Goal: Information Seeking & Learning: Check status

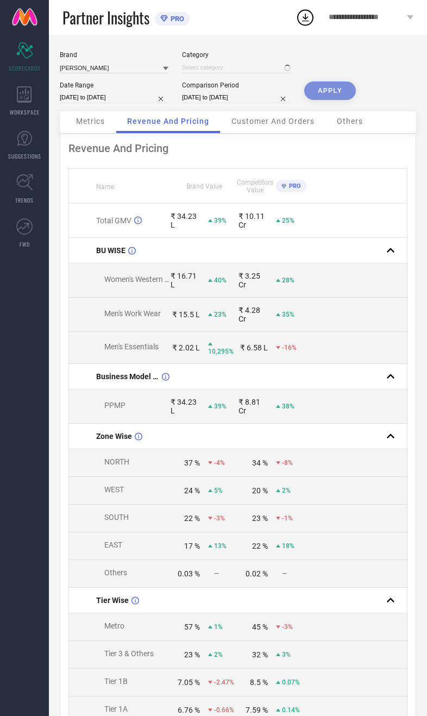
scroll to position [0, 41]
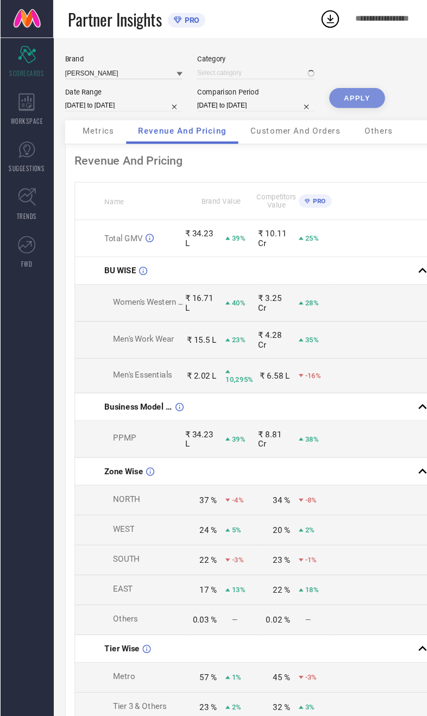
click at [325, 91] on div "APPLY" at bounding box center [330, 97] width 52 height 30
click at [341, 104] on div "APPLY" at bounding box center [330, 97] width 52 height 30
click at [339, 95] on div "APPLY" at bounding box center [330, 97] width 52 height 30
click at [335, 97] on div "APPLY" at bounding box center [330, 97] width 52 height 30
click at [315, 97] on div "APPLY" at bounding box center [330, 97] width 52 height 30
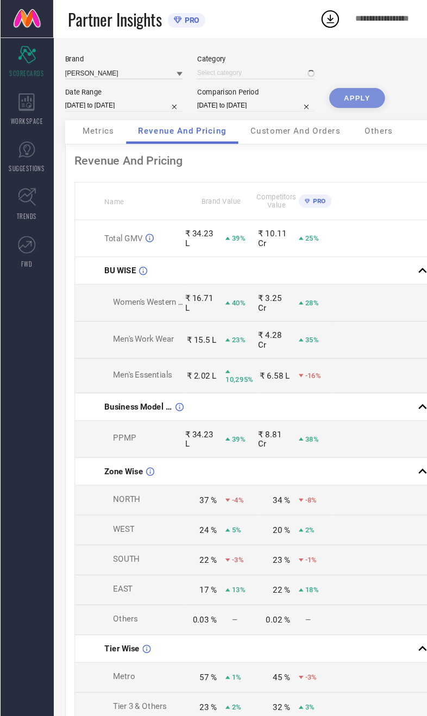
click at [266, 311] on td "₹ 4.28 Cr 35%" at bounding box center [272, 315] width 68 height 34
click at [238, 66] on div at bounding box center [236, 67] width 109 height 12
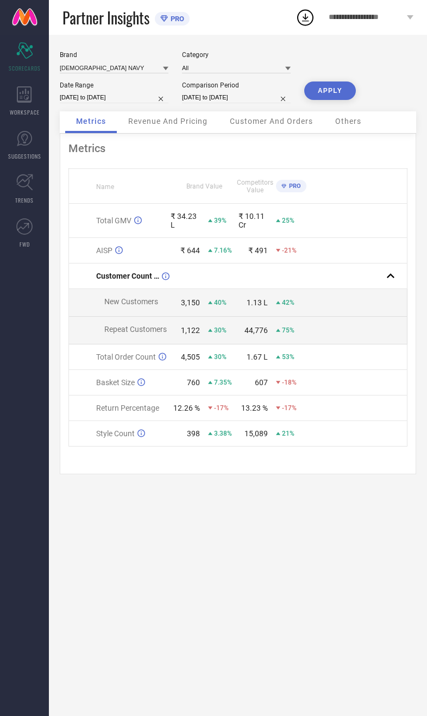
scroll to position [0, -1]
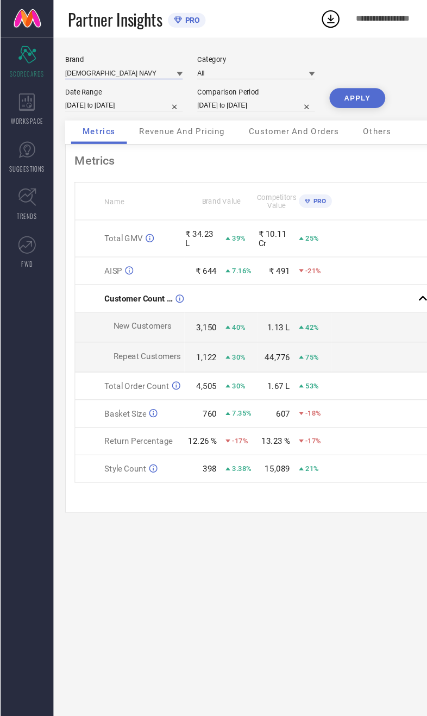
click at [106, 71] on input at bounding box center [114, 67] width 109 height 11
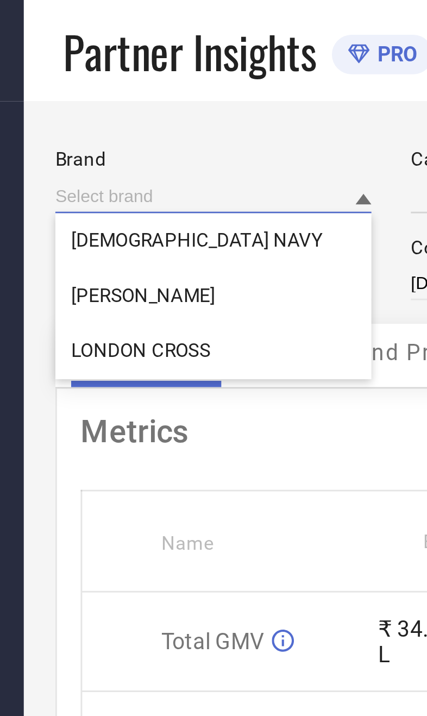
type input "All"
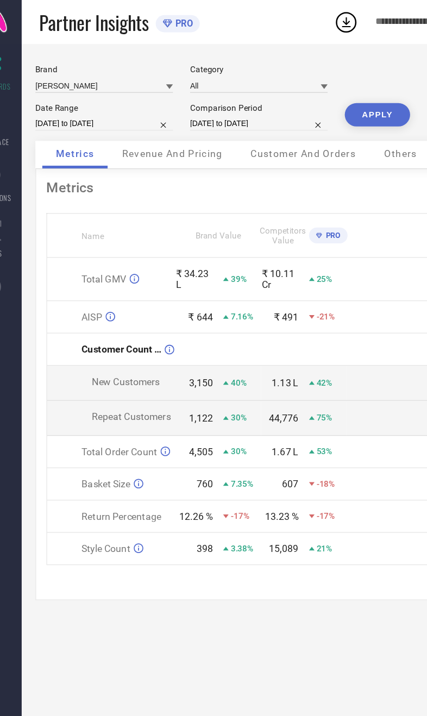
click at [304, 96] on button "APPLY" at bounding box center [330, 91] width 52 height 18
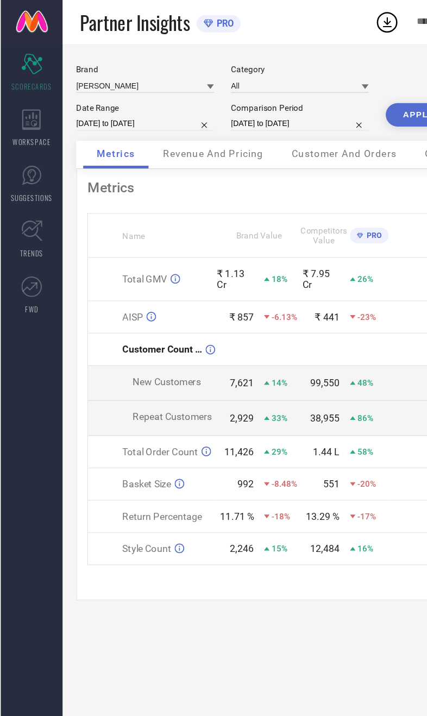
click at [30, 104] on div "WORKSPACE" at bounding box center [24, 100] width 49 height 43
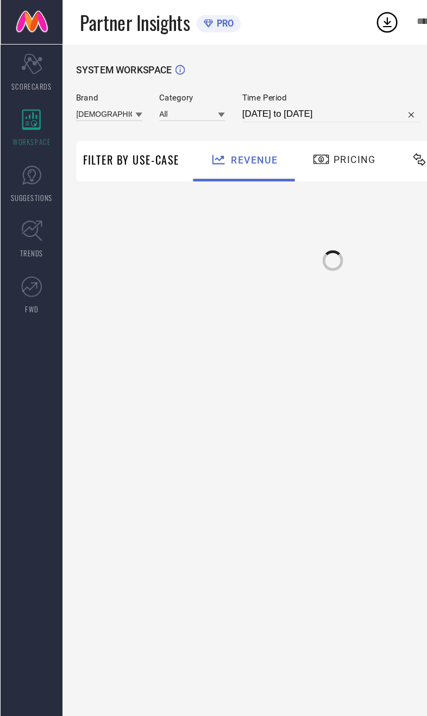
type input "[DEMOGRAPHIC_DATA] NAVY"
type input "All"
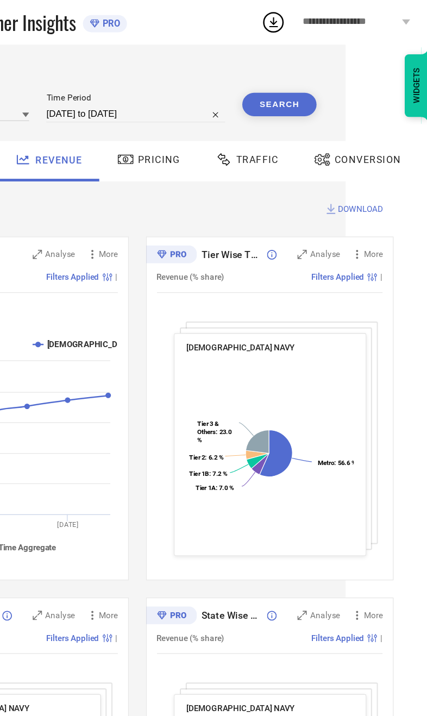
scroll to position [0, 70]
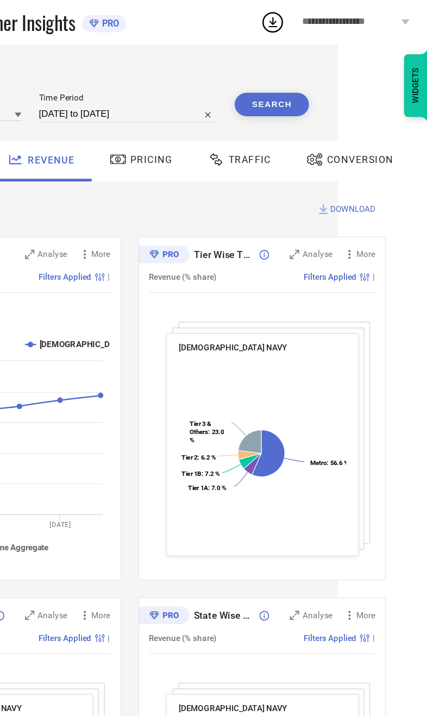
click at [252, 132] on div "Traffic" at bounding box center [279, 126] width 55 height 18
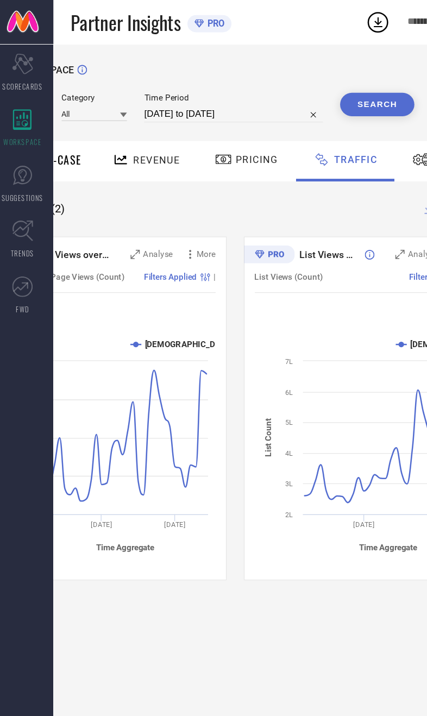
scroll to position [0, 67]
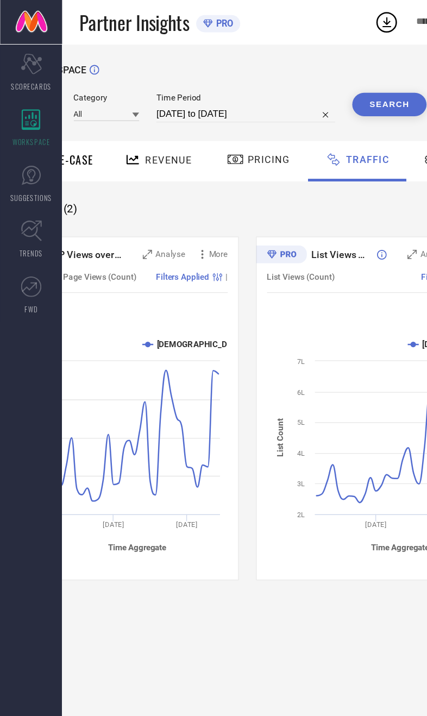
click at [192, 173] on div "SYSTEM WORKSPACE Brand ENGLISH NAVY Category All Time Period [DATE] to [DATE] S…" at bounding box center [194, 255] width 405 height 408
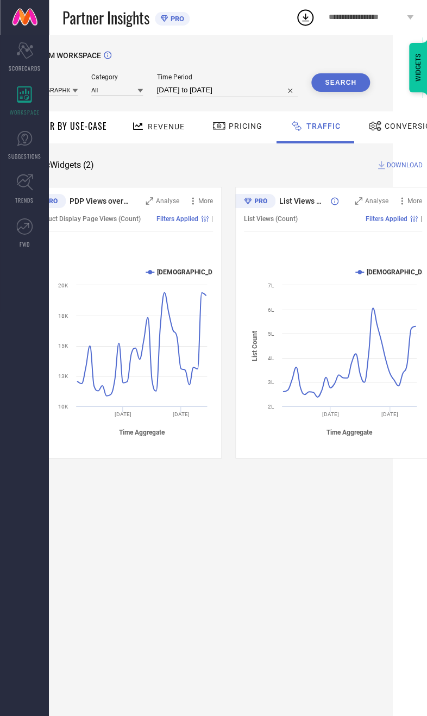
scroll to position [0, 0]
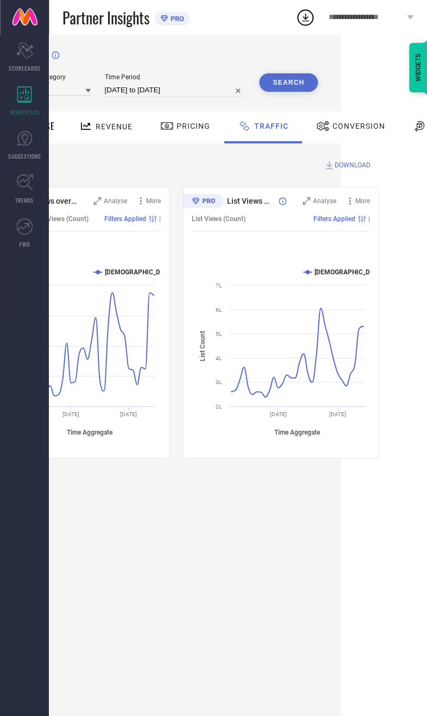
click at [364, 124] on span "Conversion" at bounding box center [359, 126] width 53 height 9
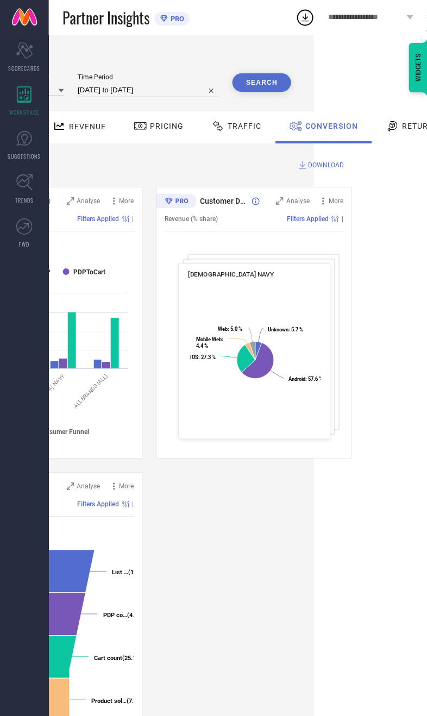
scroll to position [0, 141]
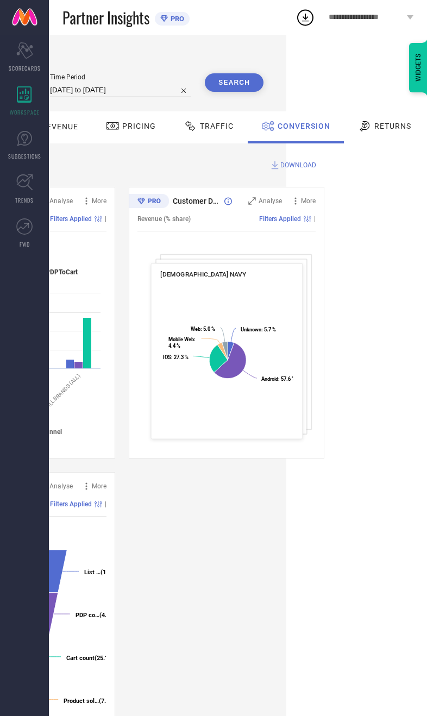
click at [389, 129] on span "Returns" at bounding box center [392, 126] width 37 height 9
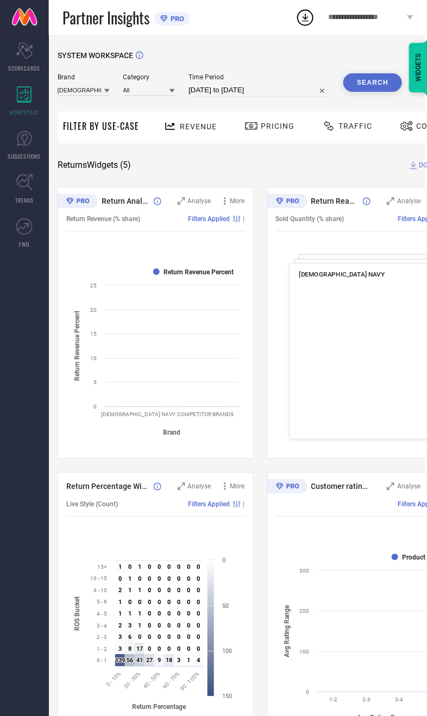
scroll to position [0, 0]
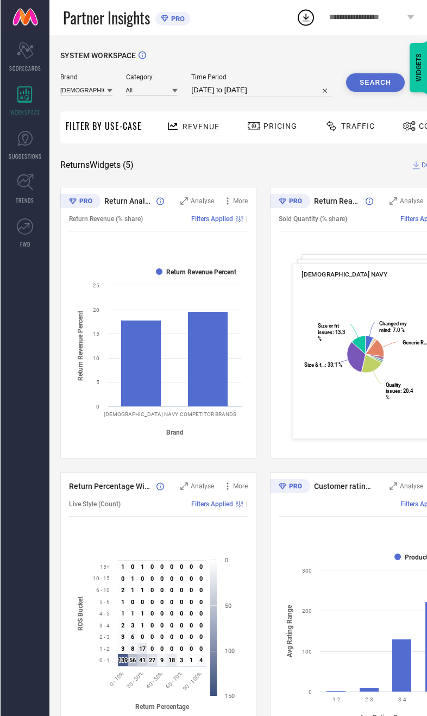
select select "7"
select select "2025"
select select "8"
select select "2025"
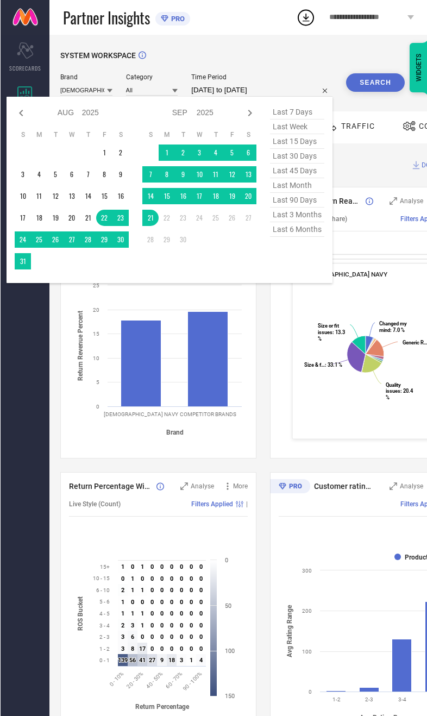
click at [301, 237] on span "last 6 months" at bounding box center [297, 229] width 54 height 15
type input "01-03-2025 to 31-08-2025"
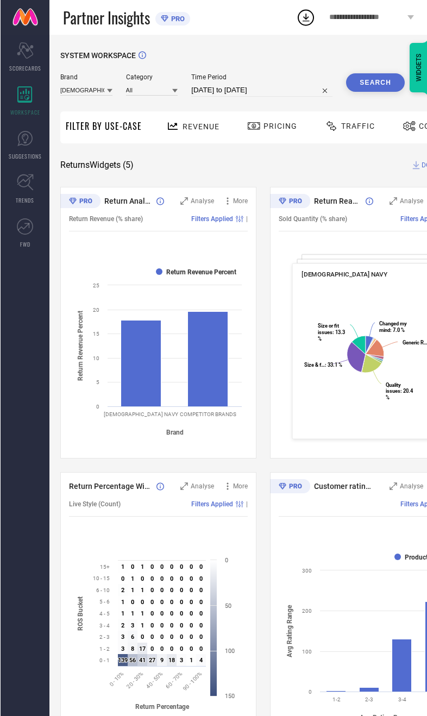
click at [377, 88] on button "Search" at bounding box center [375, 82] width 59 height 18
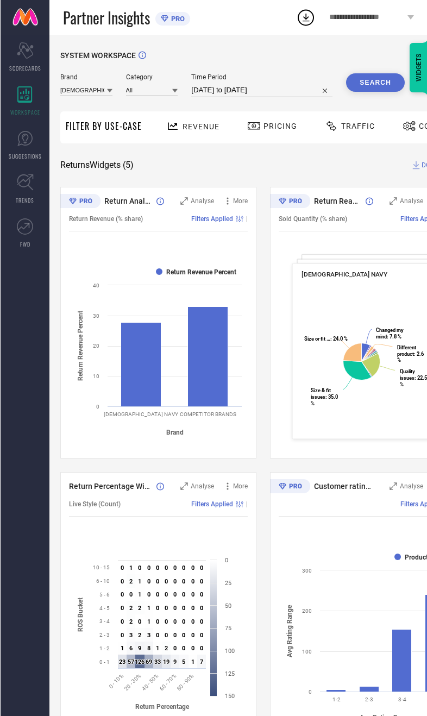
click at [349, 130] on span "Traffic" at bounding box center [358, 126] width 34 height 9
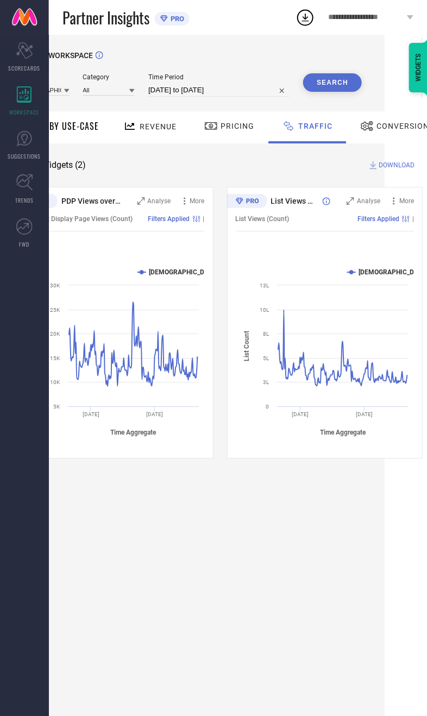
scroll to position [0, 43]
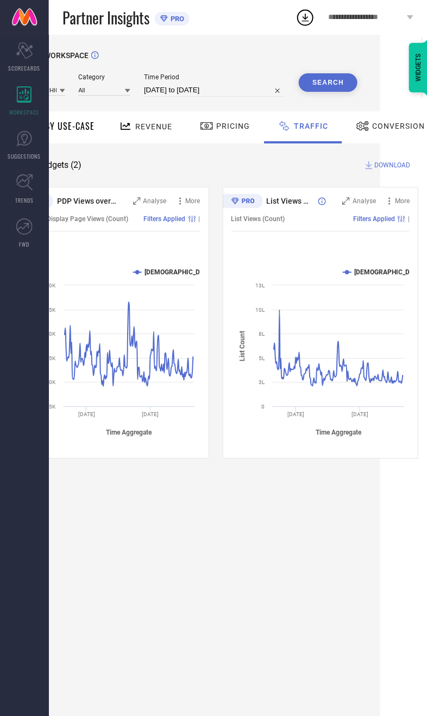
click at [391, 133] on div "Conversion" at bounding box center [390, 126] width 74 height 18
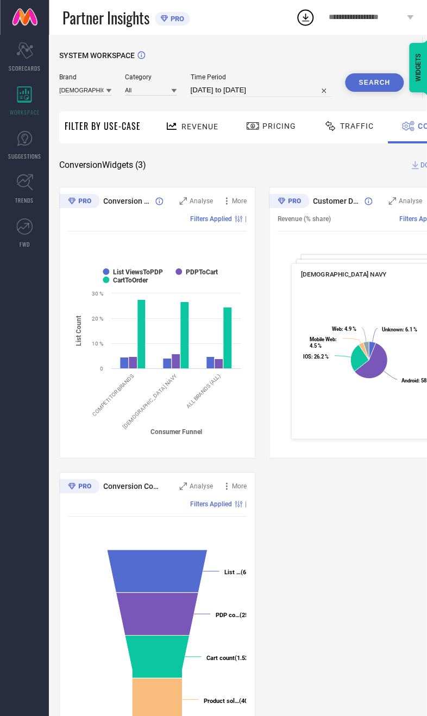
scroll to position [0, 0]
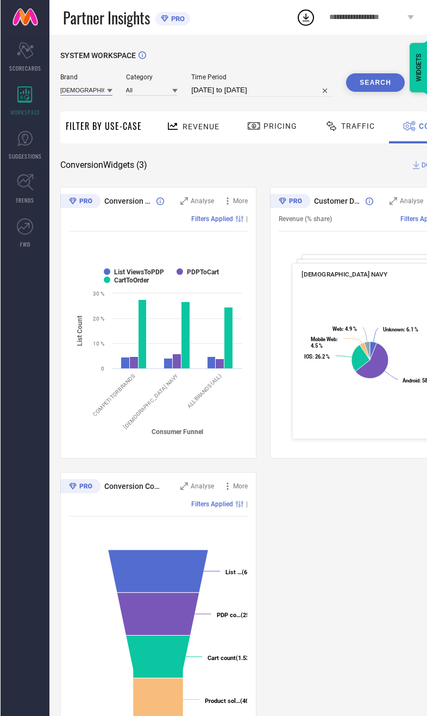
click at [74, 96] on input at bounding box center [86, 89] width 52 height 11
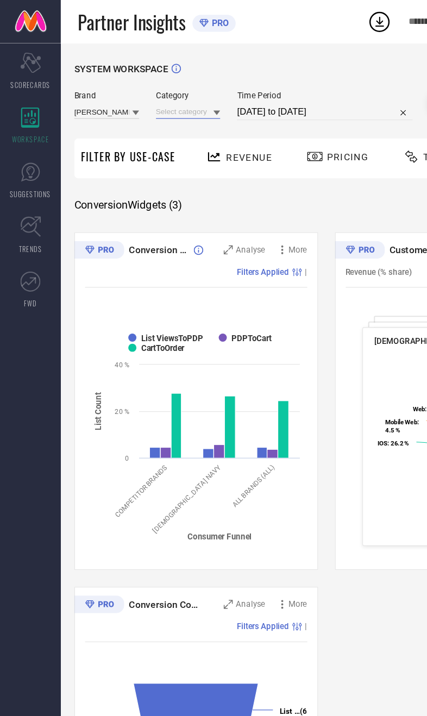
click at [154, 89] on input at bounding box center [152, 89] width 52 height 11
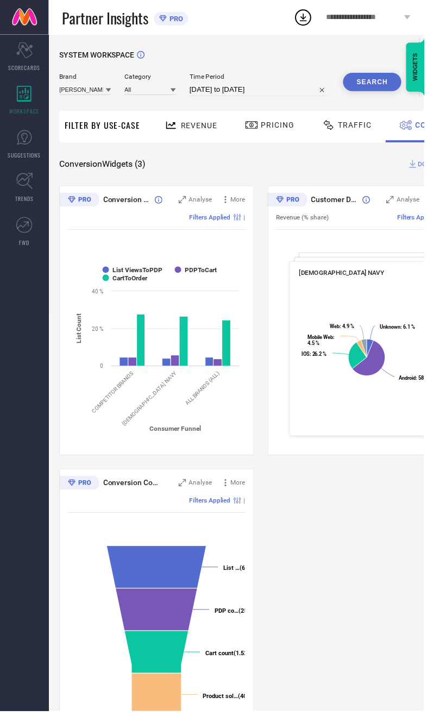
click at [378, 84] on button "Search" at bounding box center [375, 82] width 59 height 18
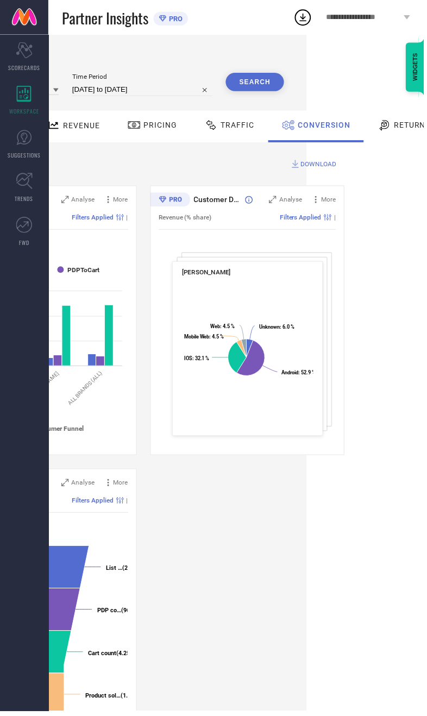
scroll to position [0, 134]
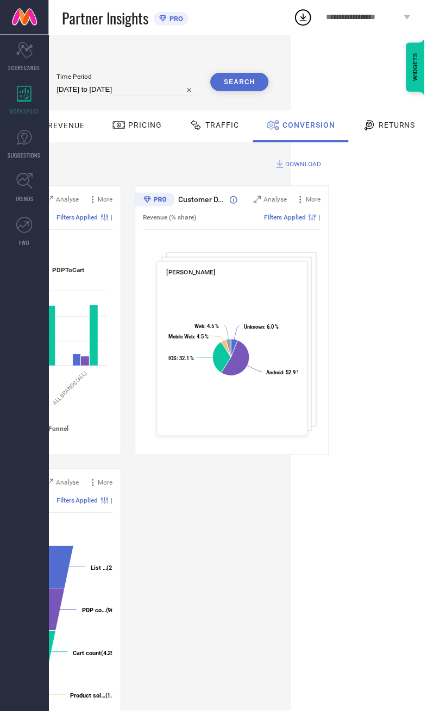
click at [390, 126] on span "Returns" at bounding box center [400, 126] width 37 height 9
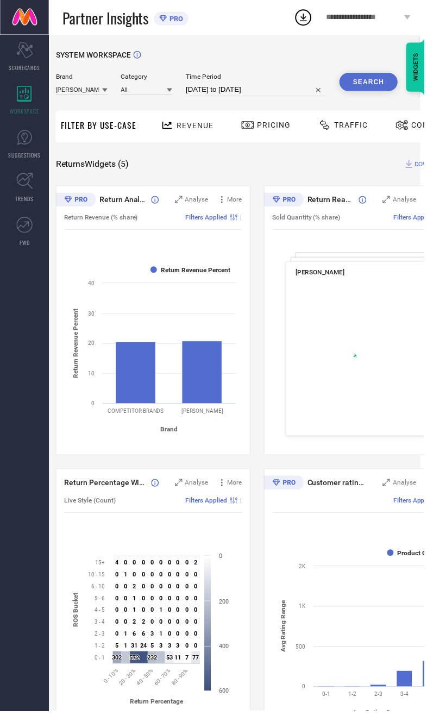
scroll to position [0, 0]
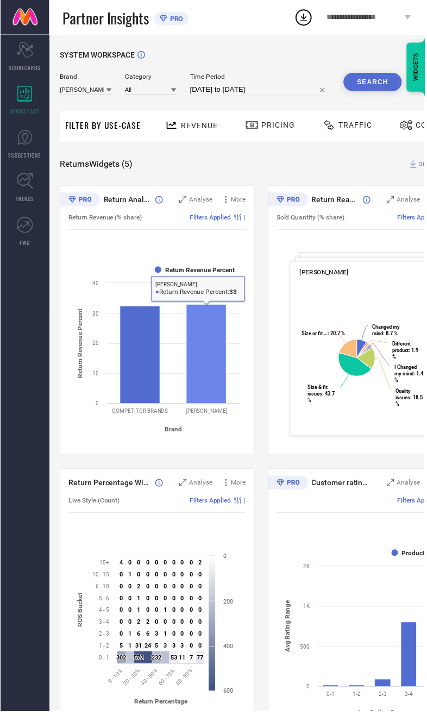
click at [214, 377] on rect at bounding box center [208, 357] width 40 height 100
click at [133, 388] on rect at bounding box center [141, 357] width 40 height 98
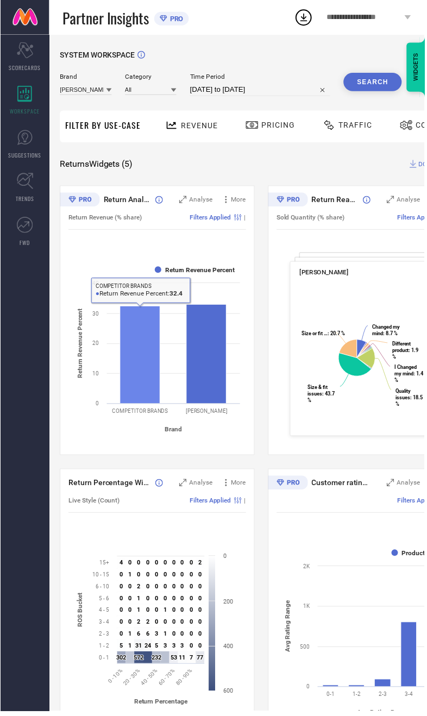
click at [241, 460] on div "Return Analysis Analyse More Return Revenue (% share) Filters Applied | Created…" at bounding box center [262, 608] width 405 height 842
